Goal: Transaction & Acquisition: Purchase product/service

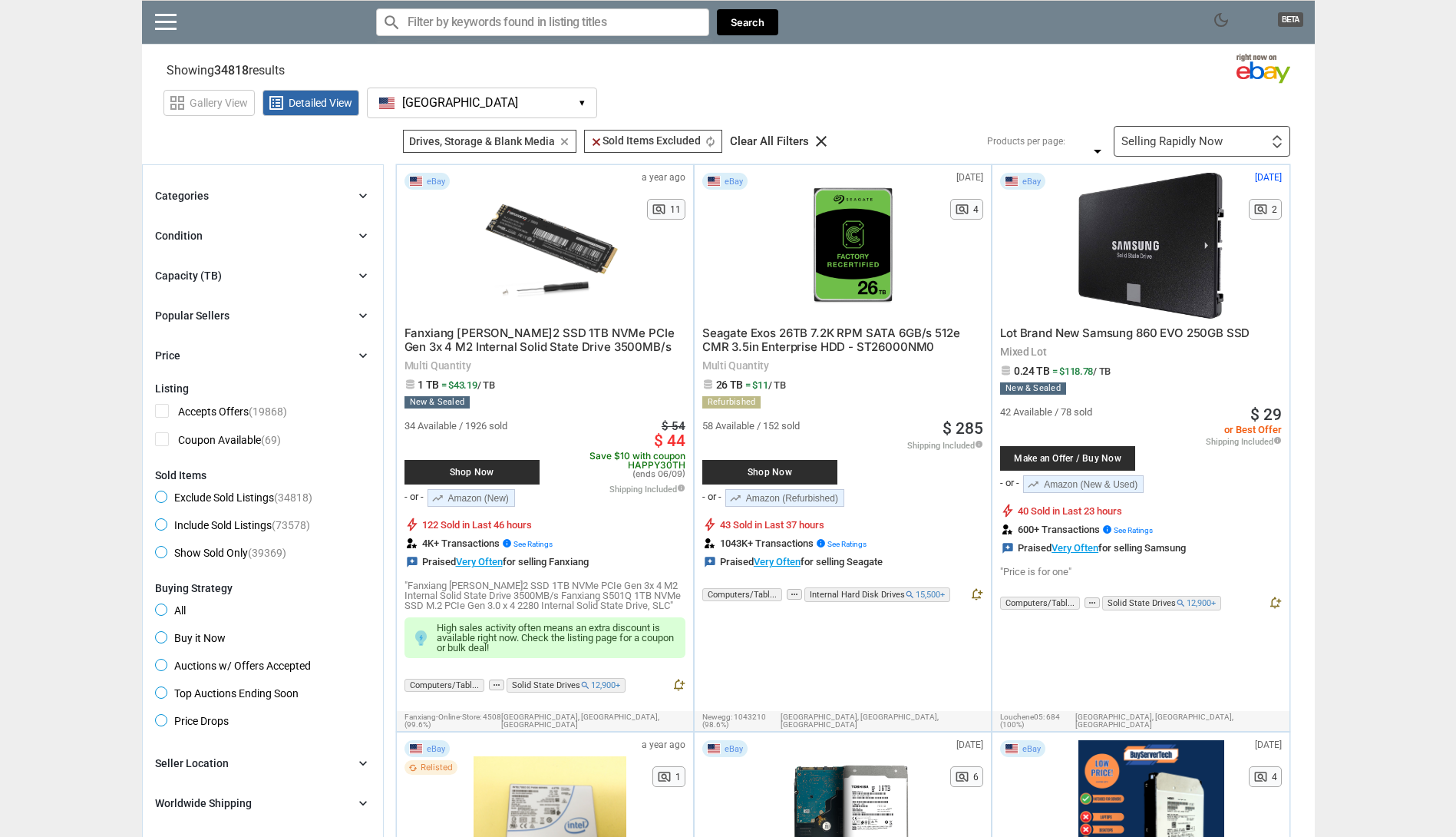
click at [223, 316] on div "Popular Sellers" at bounding box center [192, 316] width 74 height 16
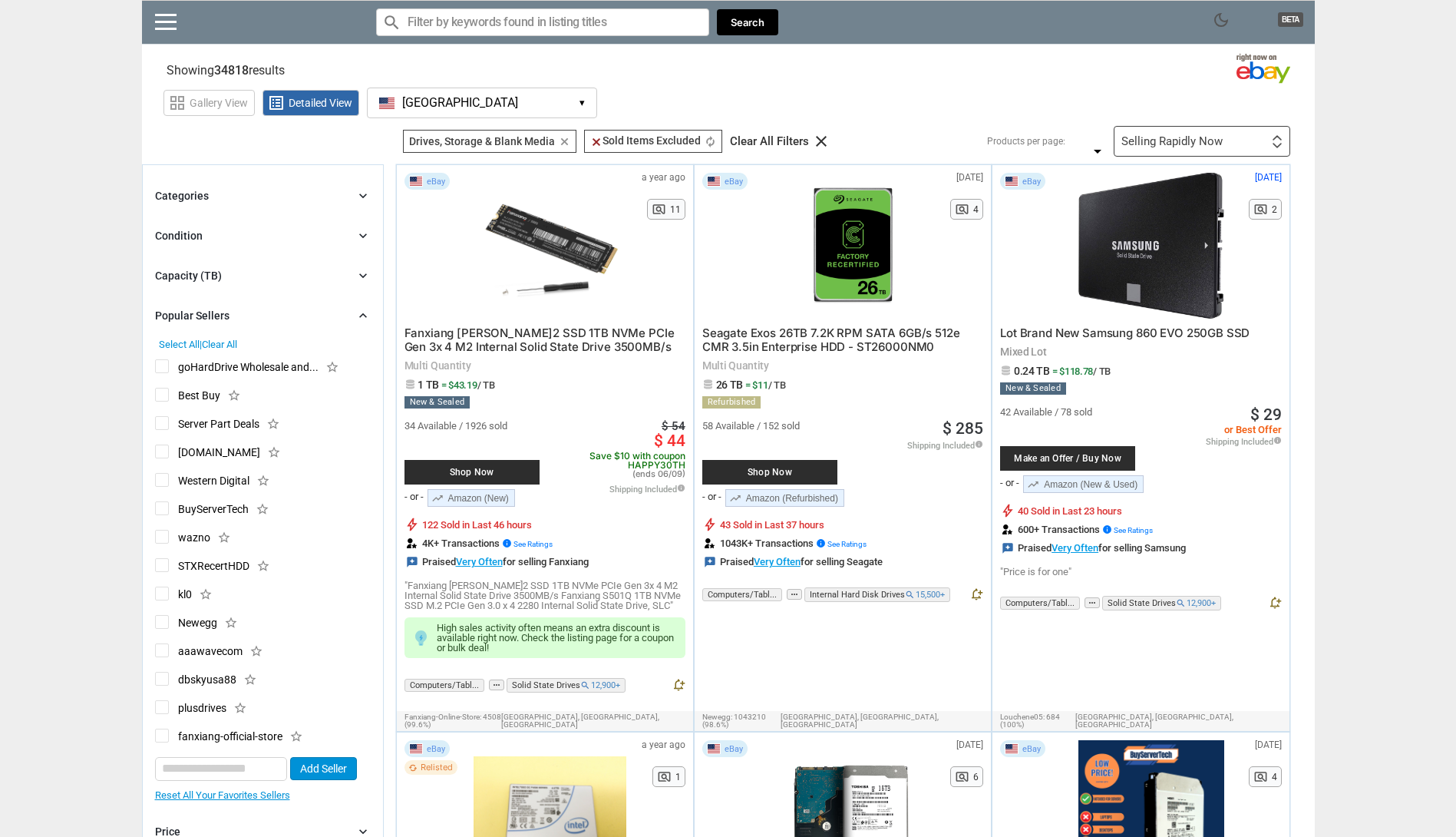
click at [223, 316] on div "Popular Sellers" at bounding box center [192, 316] width 74 height 16
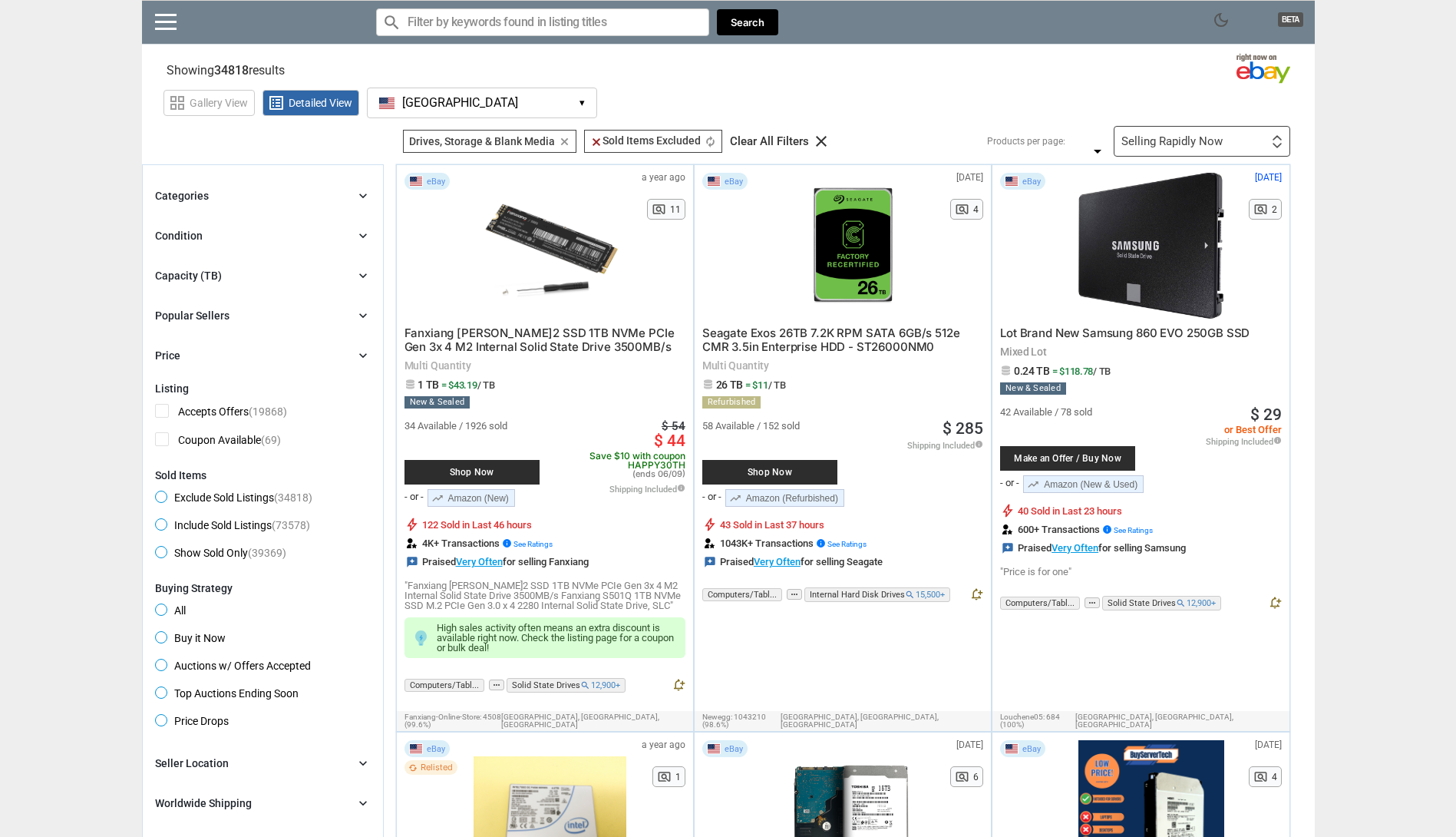
click at [208, 275] on div "Capacity (TB)" at bounding box center [189, 275] width 67 height 16
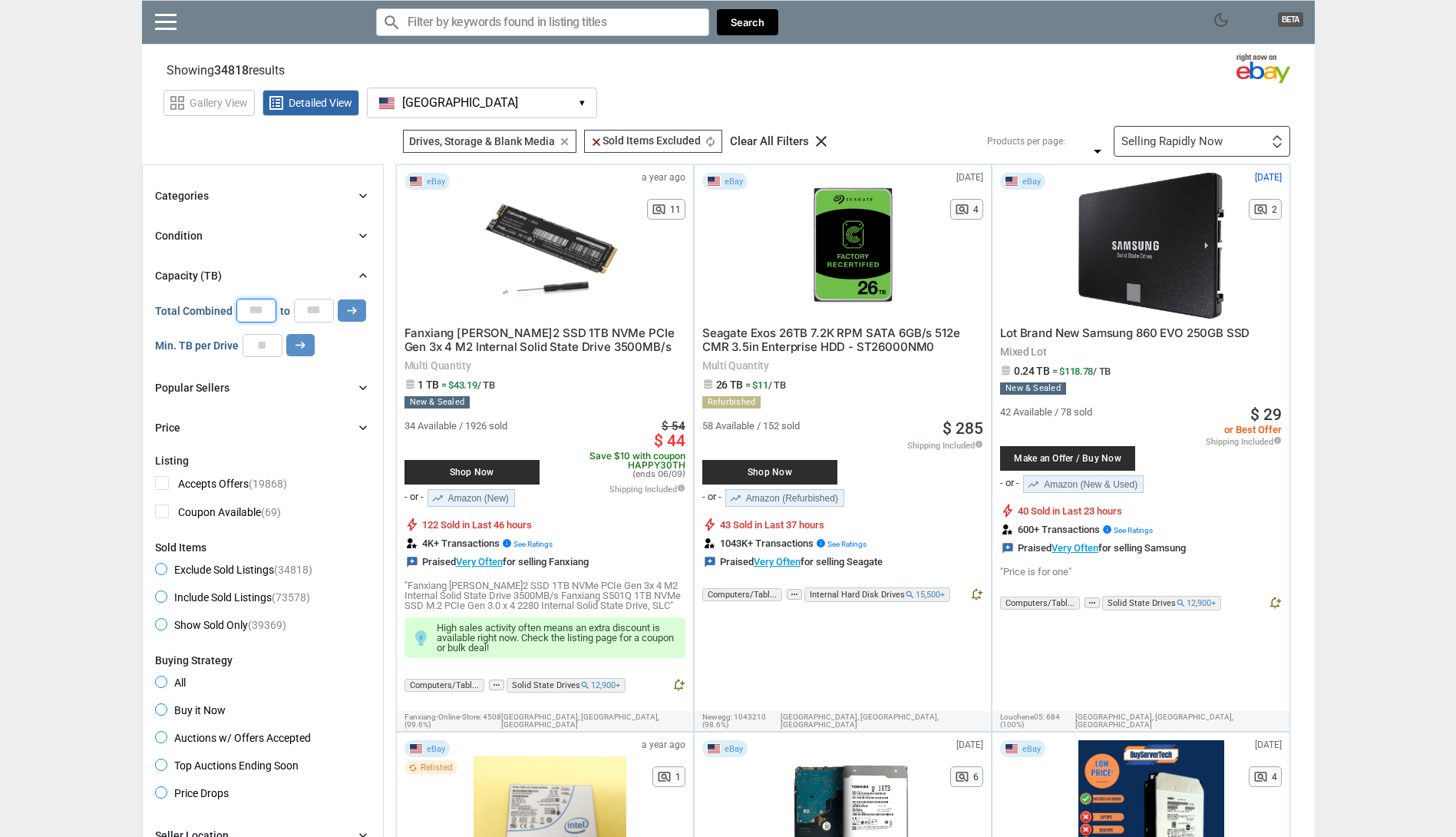
drag, startPoint x: 260, startPoint y: 313, endPoint x: 218, endPoint y: 319, distance: 42.4
click at [217, 318] on div "Total Combined * to * arrow_right_alt" at bounding box center [261, 310] width 211 height 23
type input "**"
click at [316, 315] on input "*" at bounding box center [314, 310] width 40 height 23
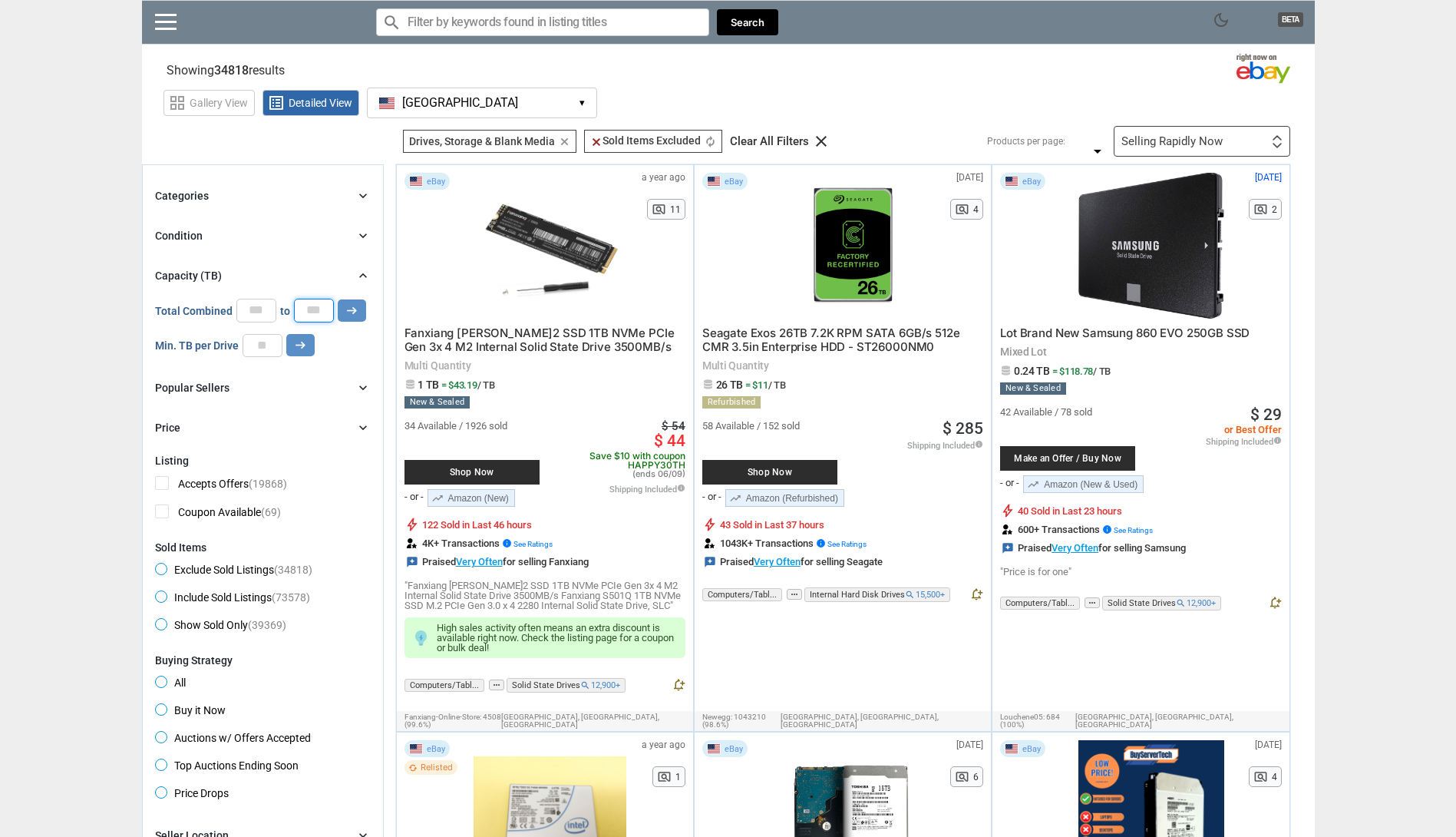
type input "**"
click at [352, 312] on icon "arrow_right_alt" at bounding box center [352, 311] width 15 height 15
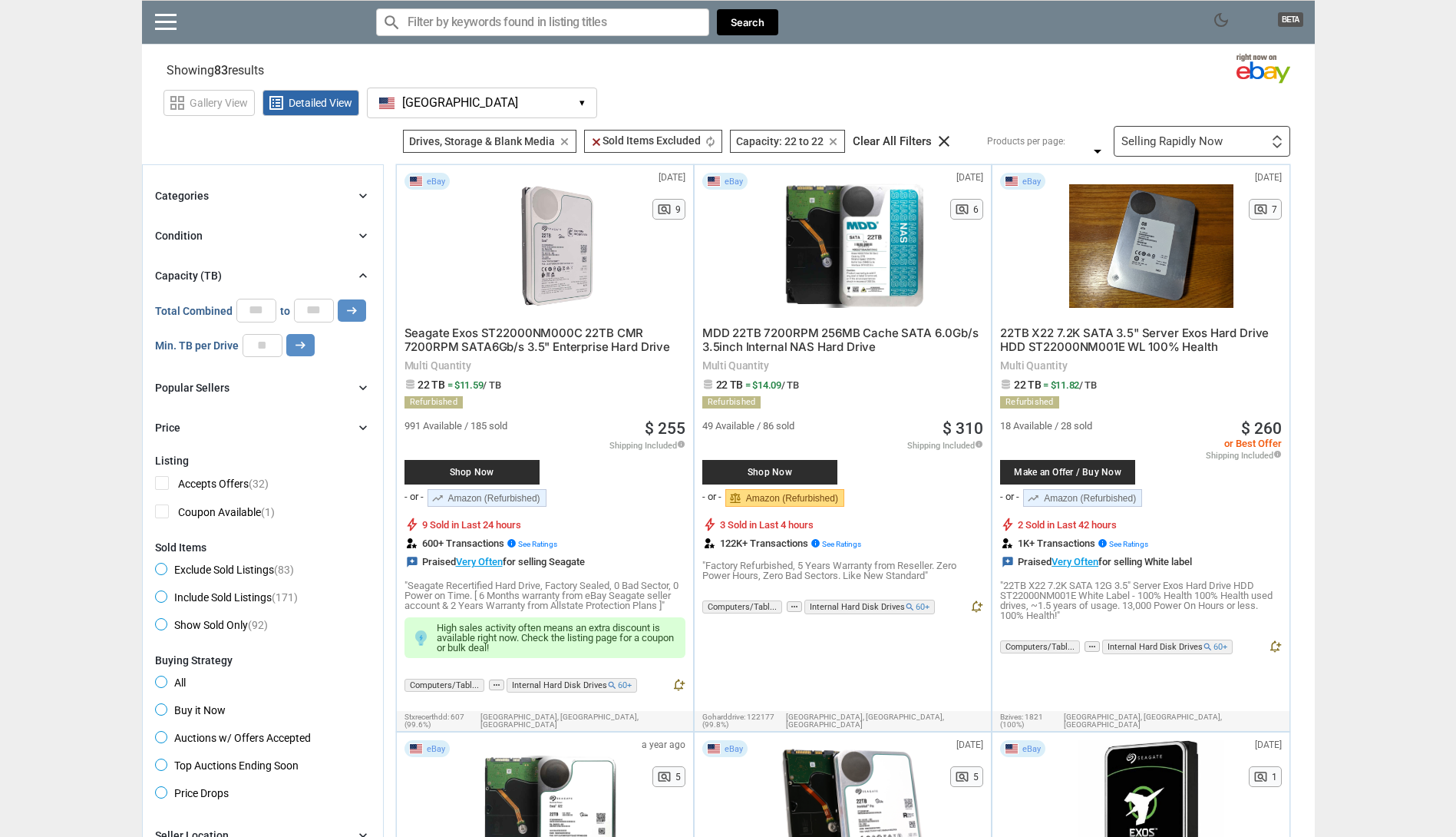
click at [1280, 144] on img at bounding box center [1276, 145] width 11 height 6
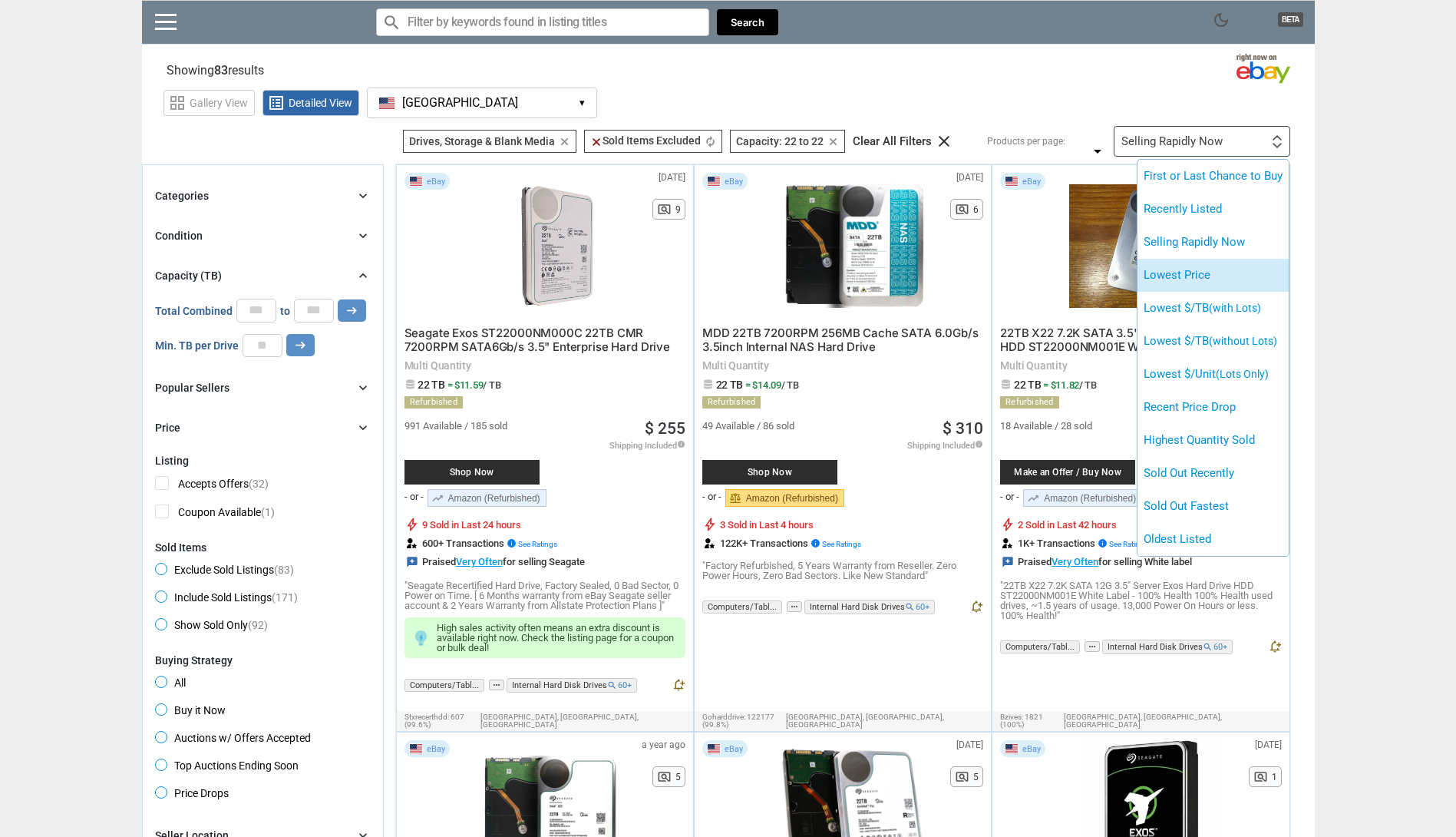
click at [1229, 271] on li "Lowest Price" at bounding box center [1213, 275] width 151 height 33
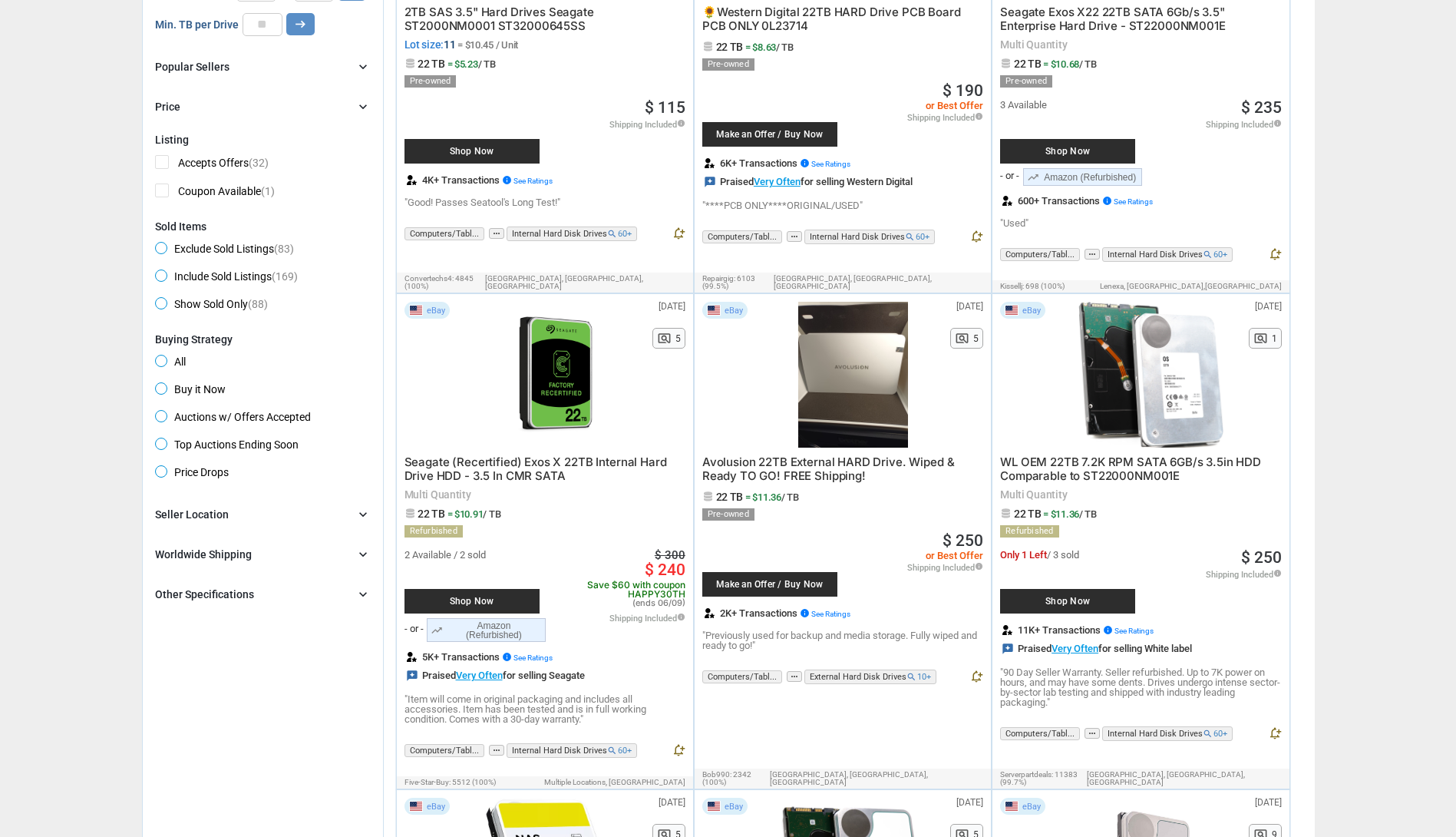
scroll to position [384, 0]
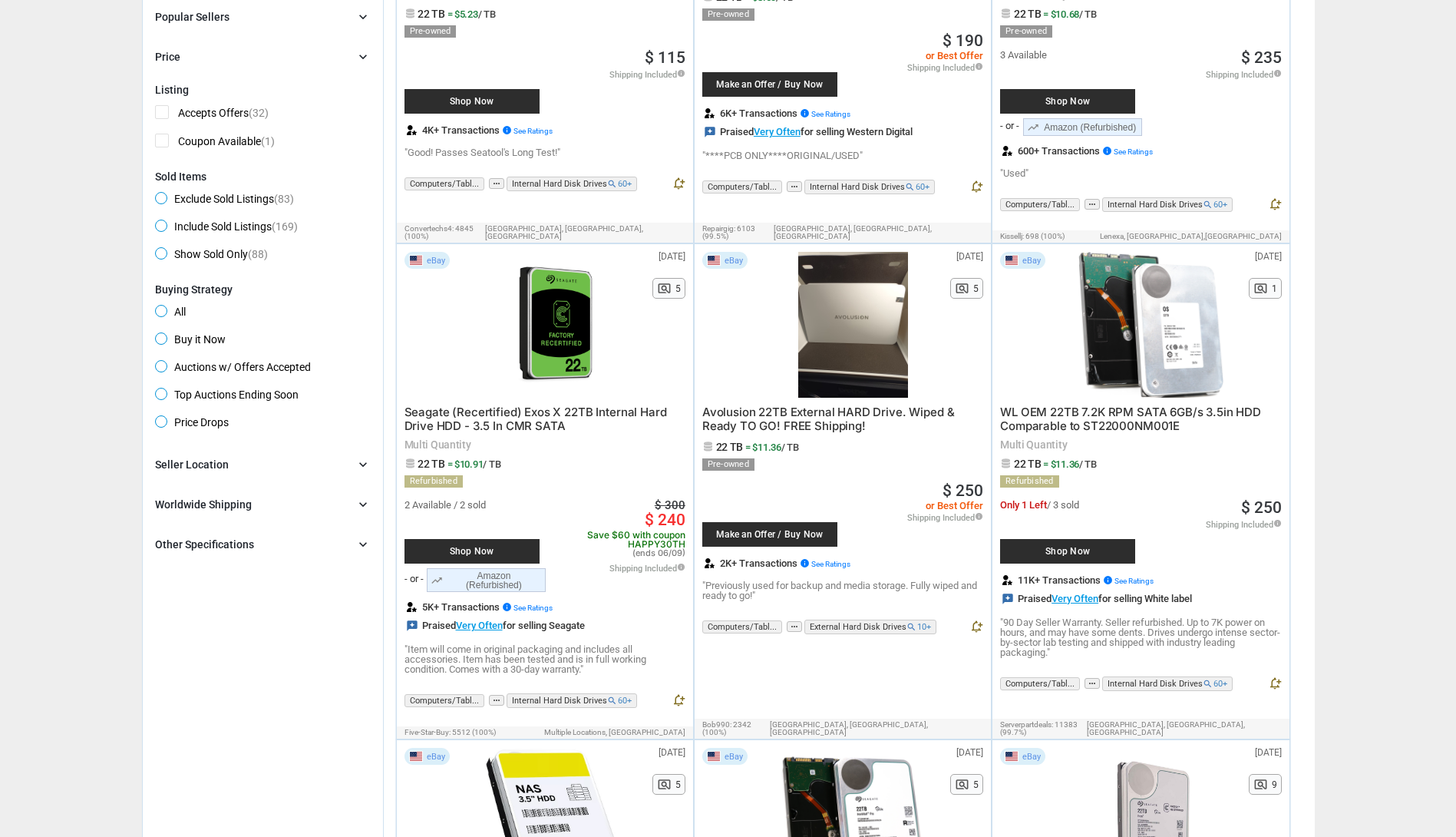
click at [527, 423] on span "Seagate (Recertified) Exos X 22TB Internal Hard Drive HDD - 3.5 In CMR SATA" at bounding box center [535, 418] width 262 height 29
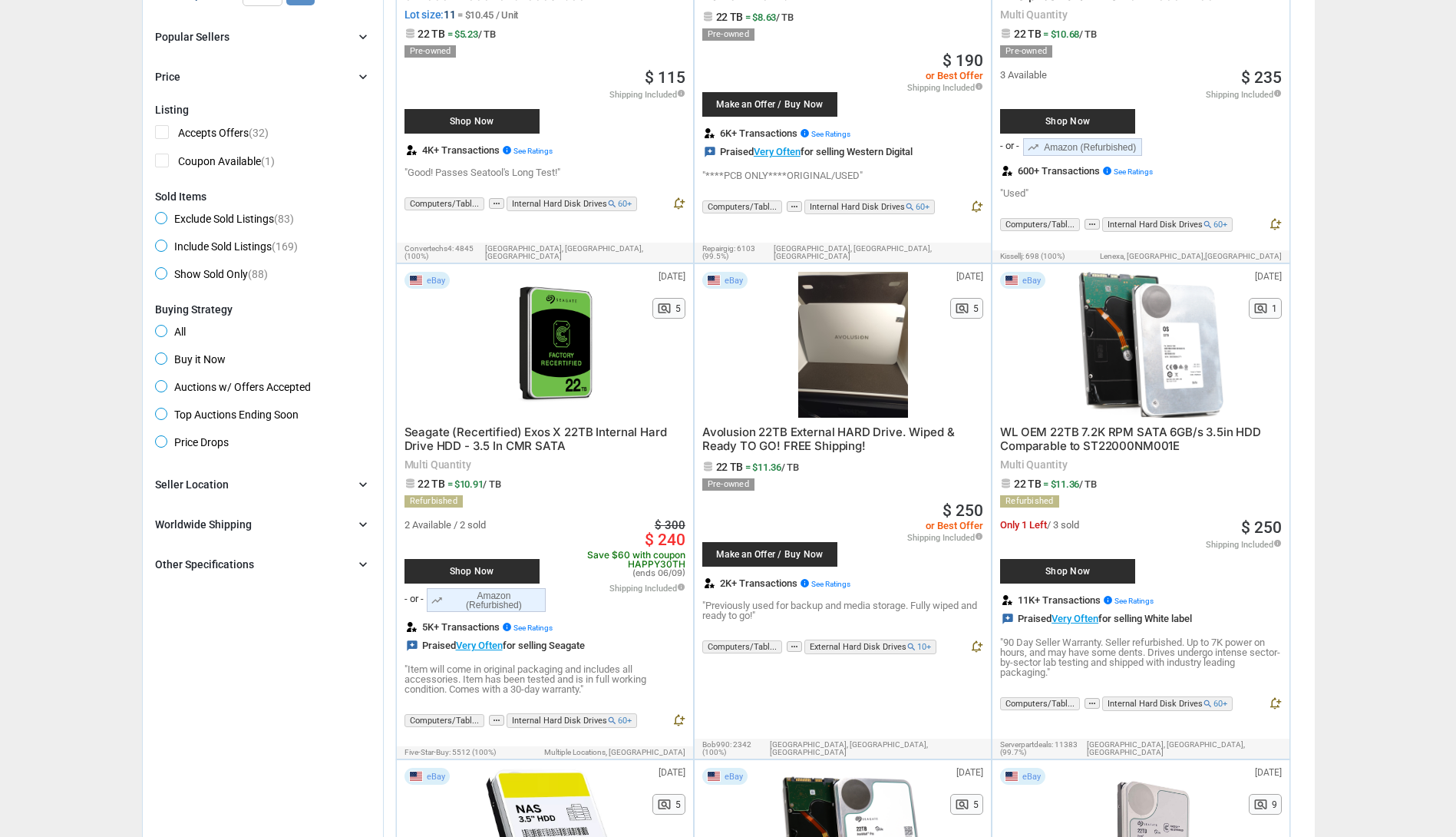
scroll to position [0, 0]
